Goal: Information Seeking & Learning: Learn about a topic

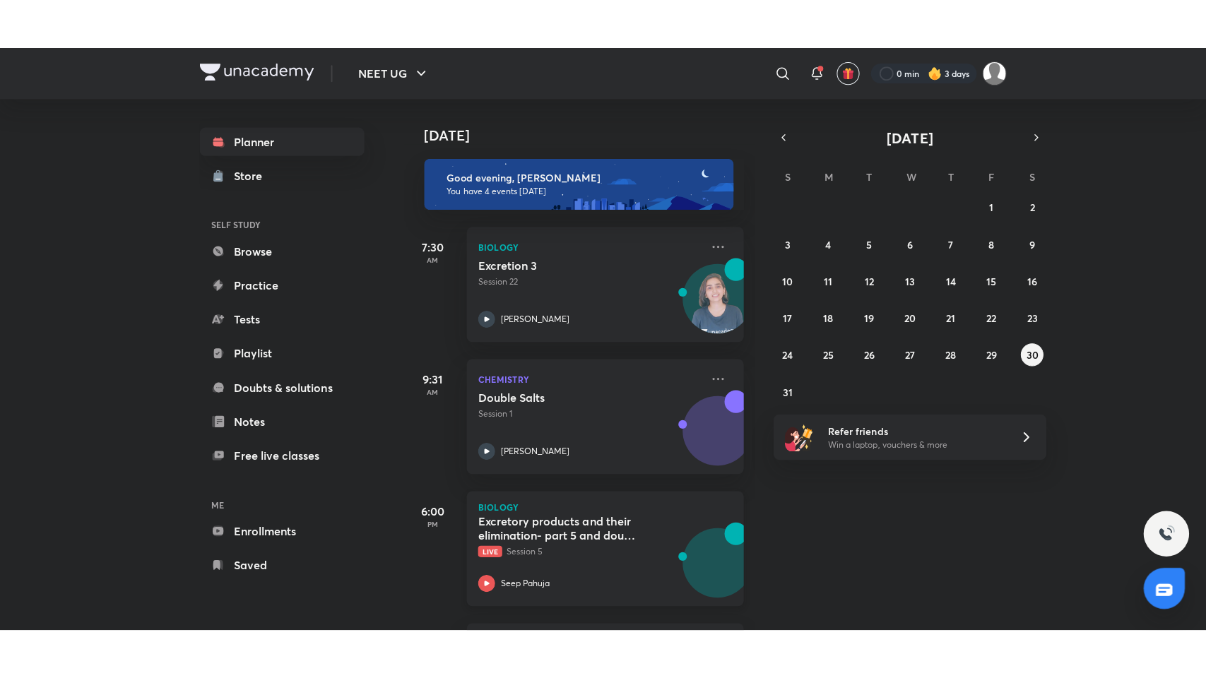
scroll to position [130, 0]
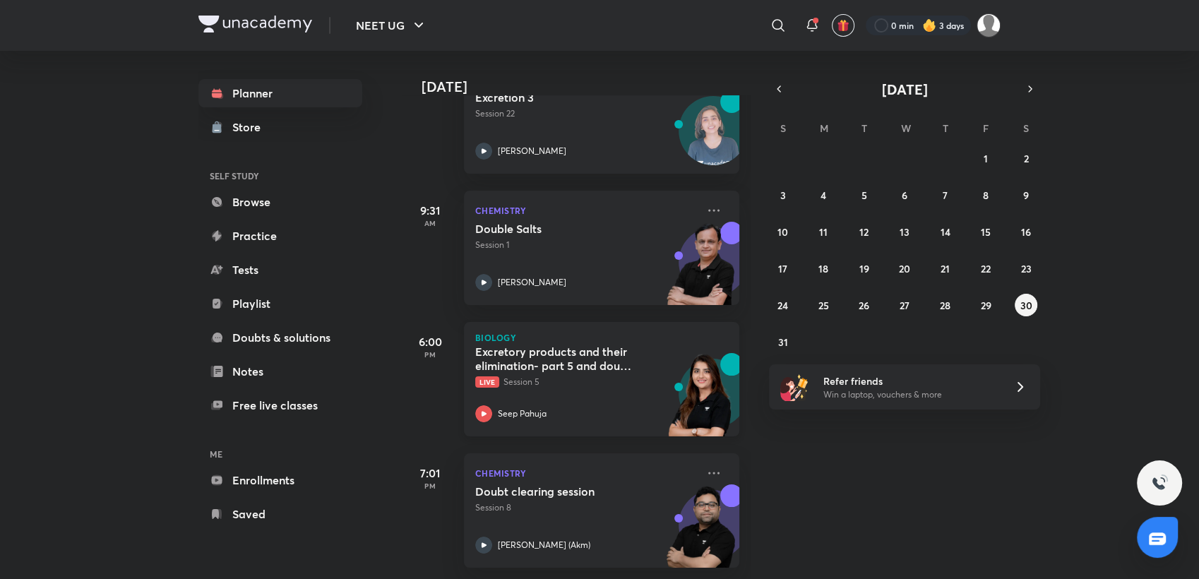
click at [626, 407] on div "Seep Pahuja" at bounding box center [586, 413] width 222 height 17
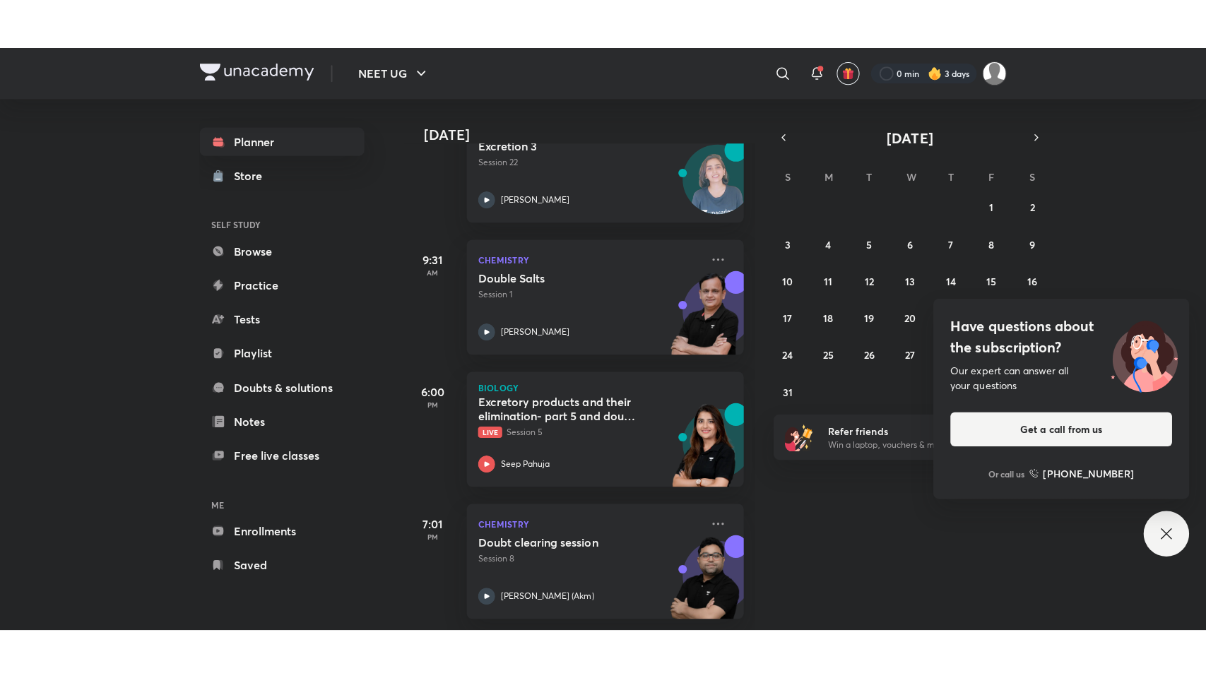
scroll to position [32, 0]
